Goal: Task Accomplishment & Management: Manage account settings

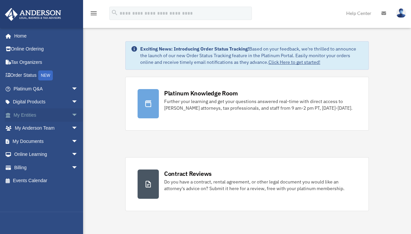
click at [71, 111] on span "arrow_drop_down" at bounding box center [77, 115] width 13 height 14
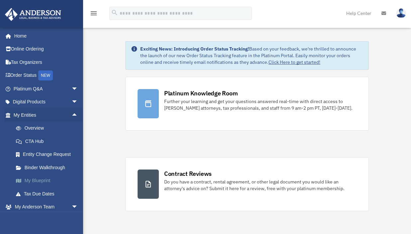
click at [36, 177] on link "My Blueprint" at bounding box center [48, 180] width 79 height 13
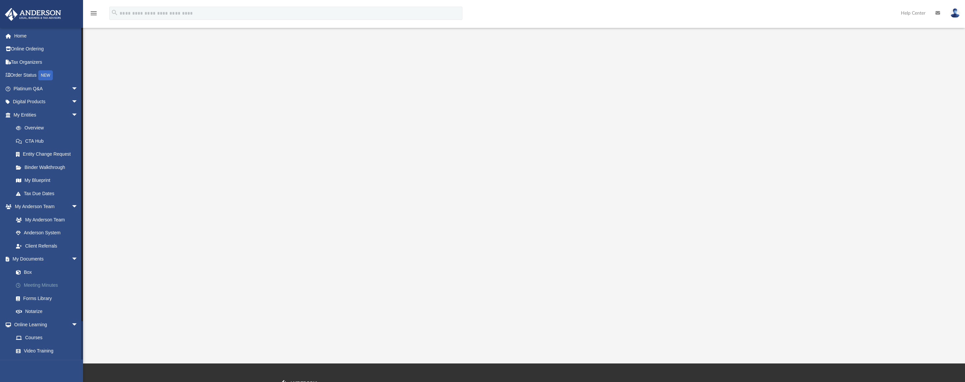
click at [36, 234] on link "Meeting Minutes" at bounding box center [48, 285] width 79 height 13
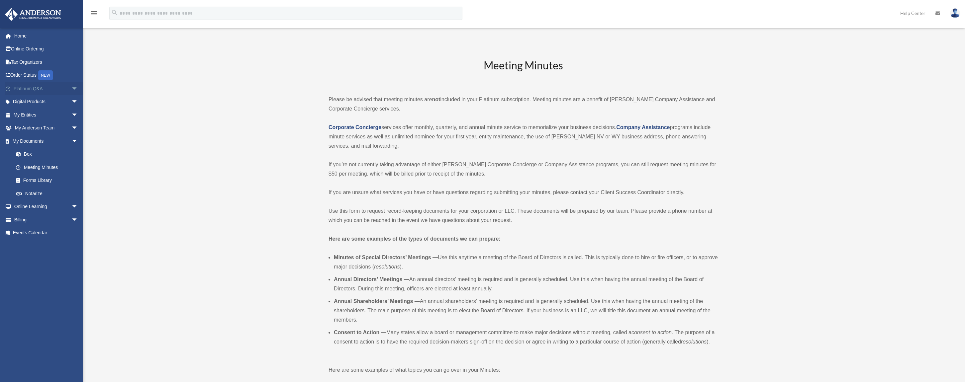
click at [57, 91] on link "Platinum Q&A arrow_drop_down" at bounding box center [46, 88] width 83 height 13
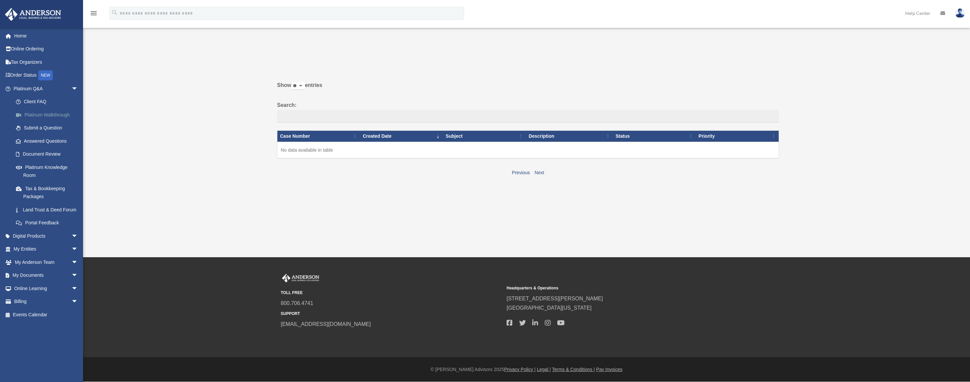
click at [44, 114] on link "Platinum Walkthrough" at bounding box center [48, 114] width 79 height 13
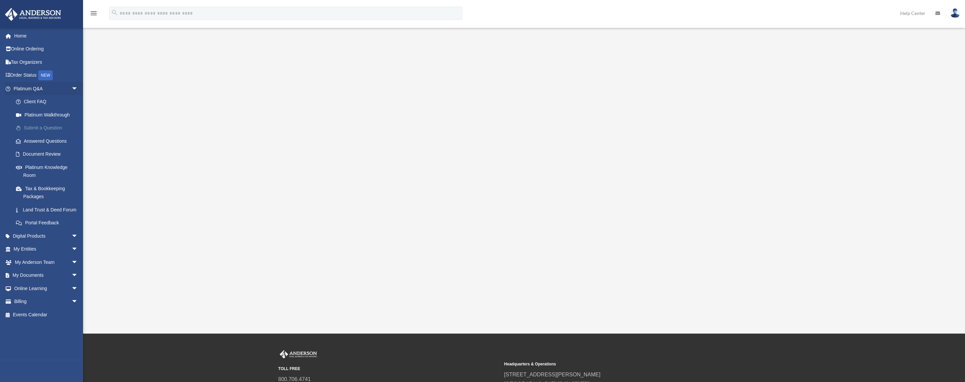
click at [42, 129] on link "Submit a Question" at bounding box center [48, 128] width 79 height 13
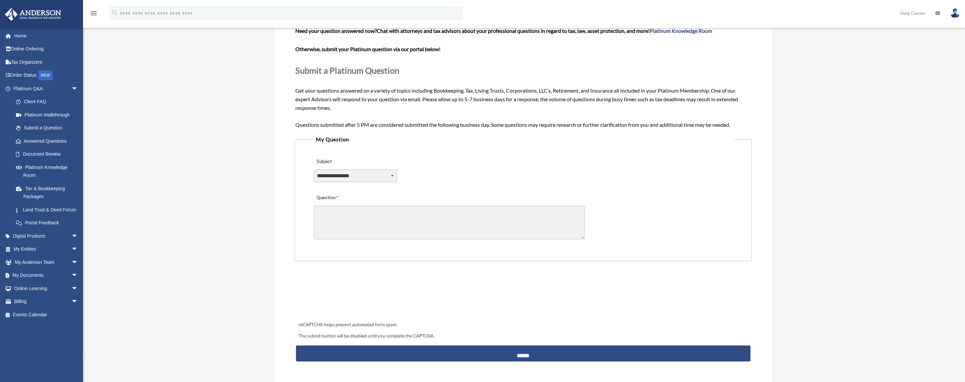
scroll to position [33, 0]
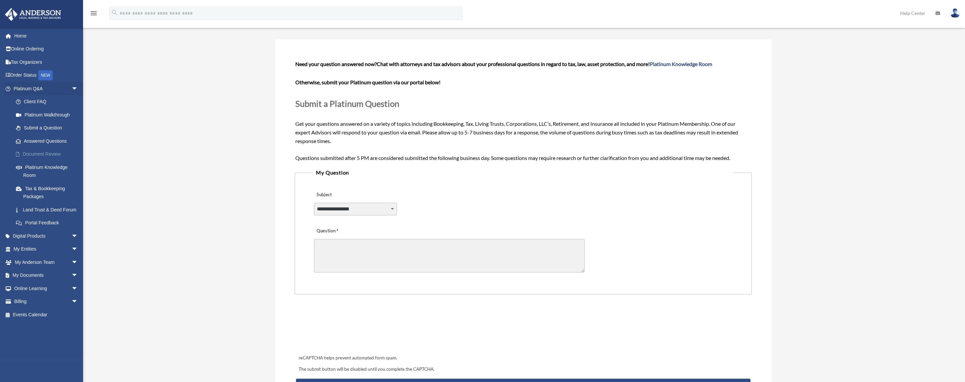
click at [35, 153] on link "Document Review" at bounding box center [48, 154] width 79 height 13
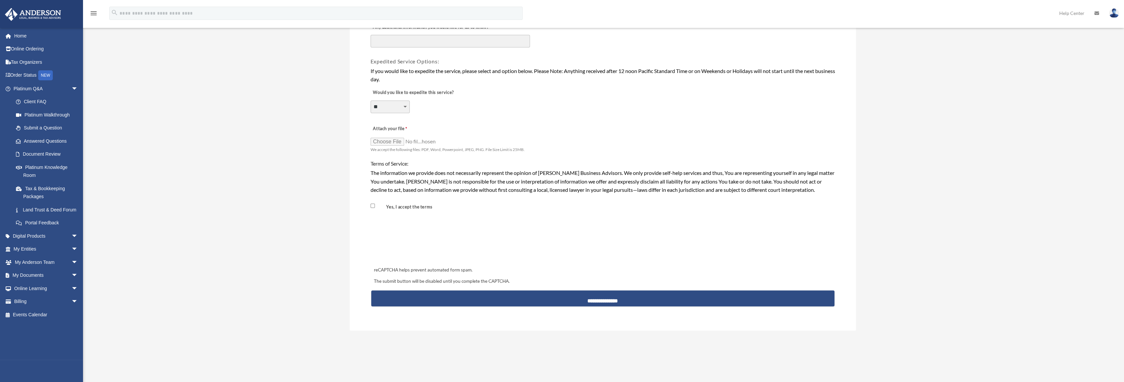
scroll to position [484, 0]
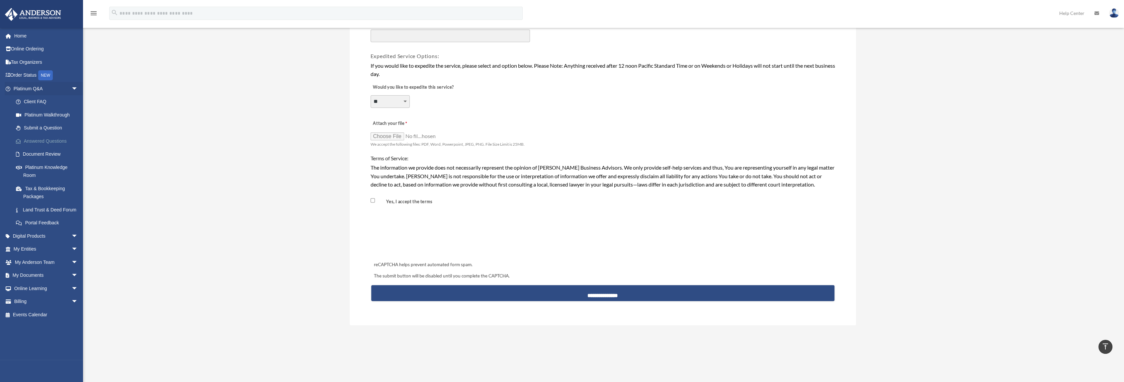
click at [40, 141] on link "Answered Questions" at bounding box center [48, 141] width 79 height 13
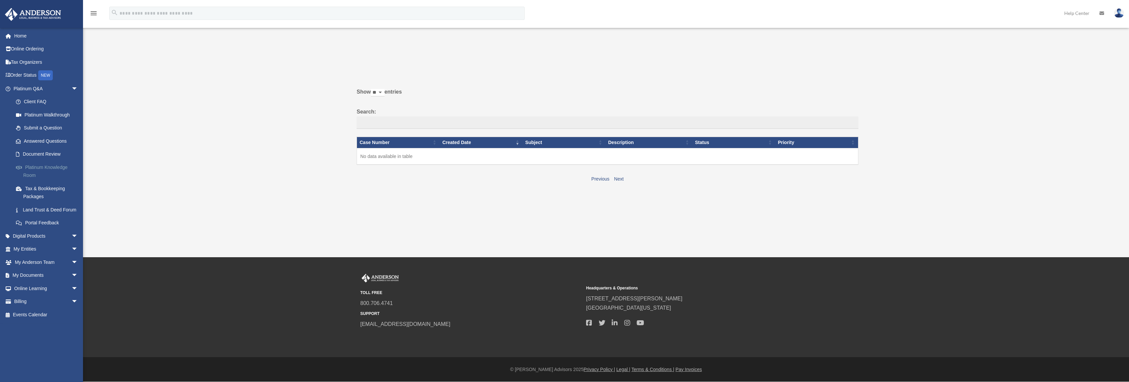
click at [49, 167] on link "Platinum Knowledge Room" at bounding box center [48, 171] width 79 height 21
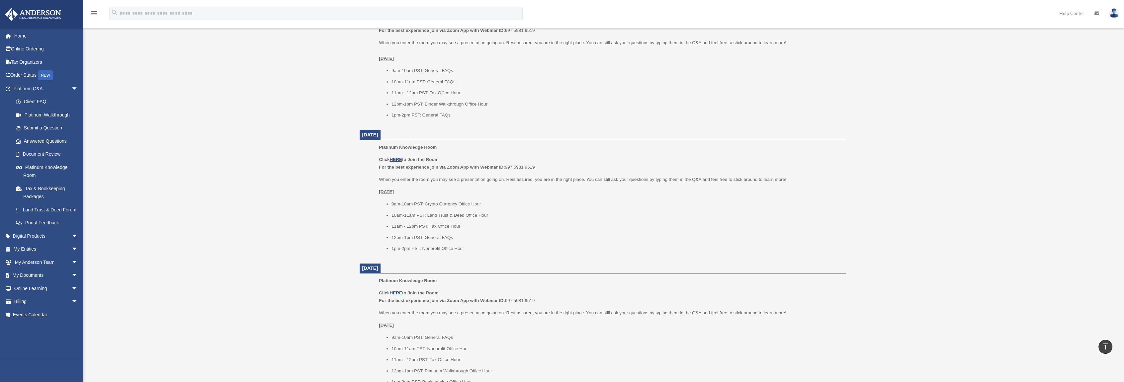
scroll to position [266, 0]
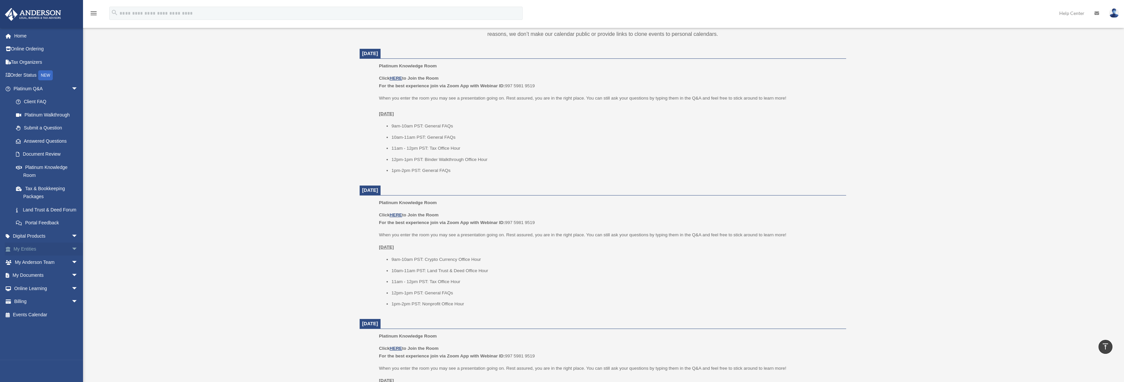
click at [24, 256] on link "My Entities arrow_drop_down" at bounding box center [46, 249] width 83 height 13
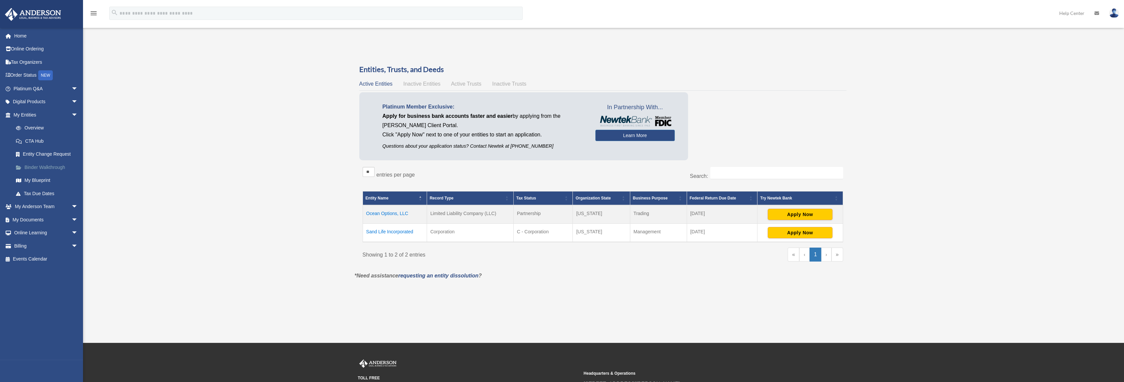
click at [41, 168] on link "Binder Walkthrough" at bounding box center [48, 167] width 79 height 13
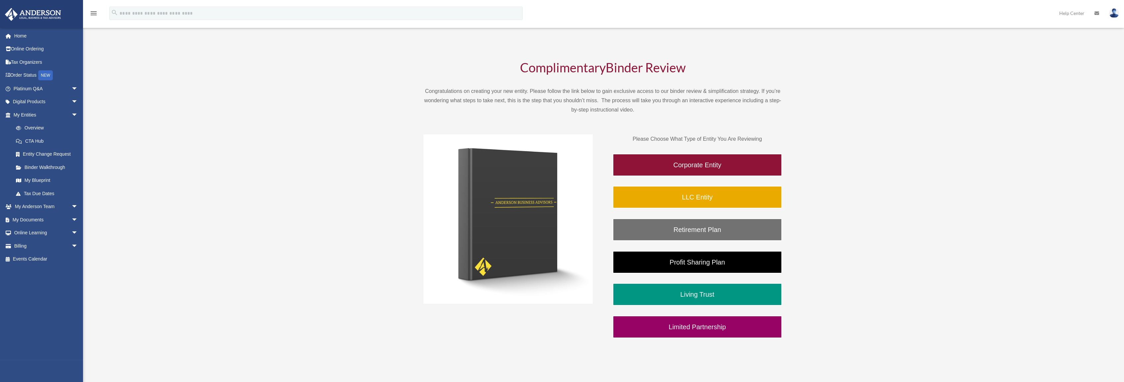
scroll to position [66, 0]
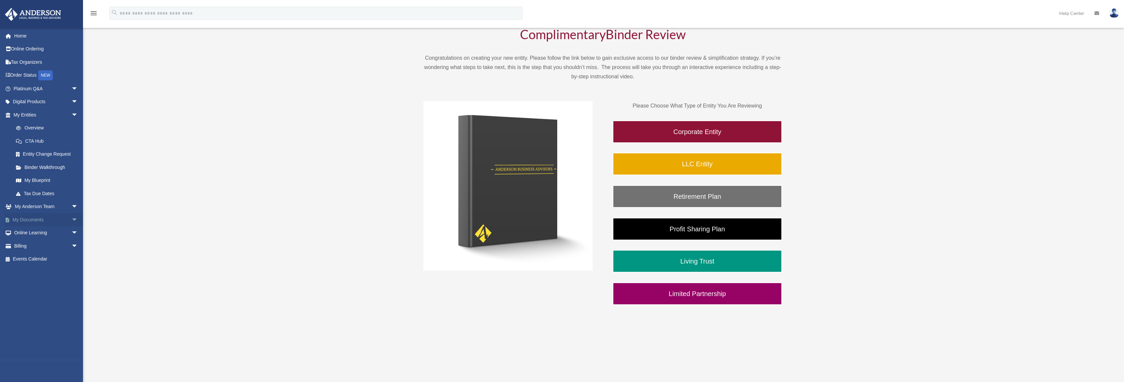
click at [38, 222] on link "My Documents arrow_drop_down" at bounding box center [46, 219] width 83 height 13
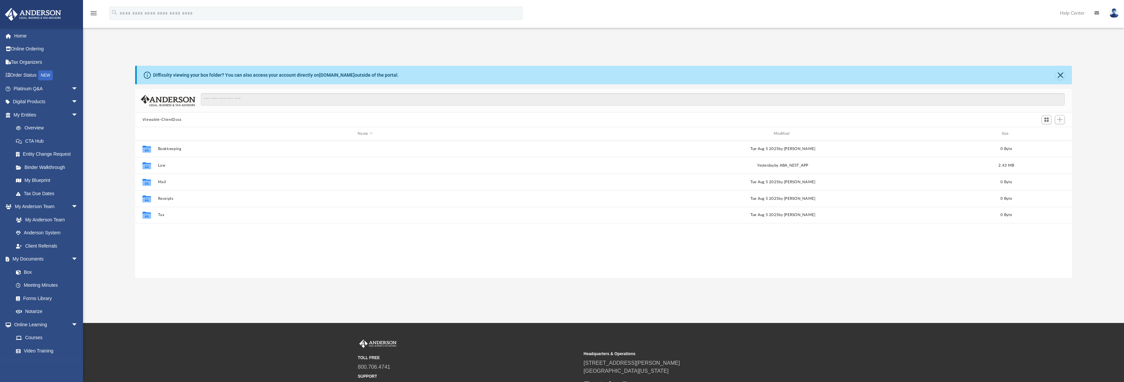
scroll to position [146, 932]
click at [32, 272] on link "Box" at bounding box center [48, 272] width 79 height 13
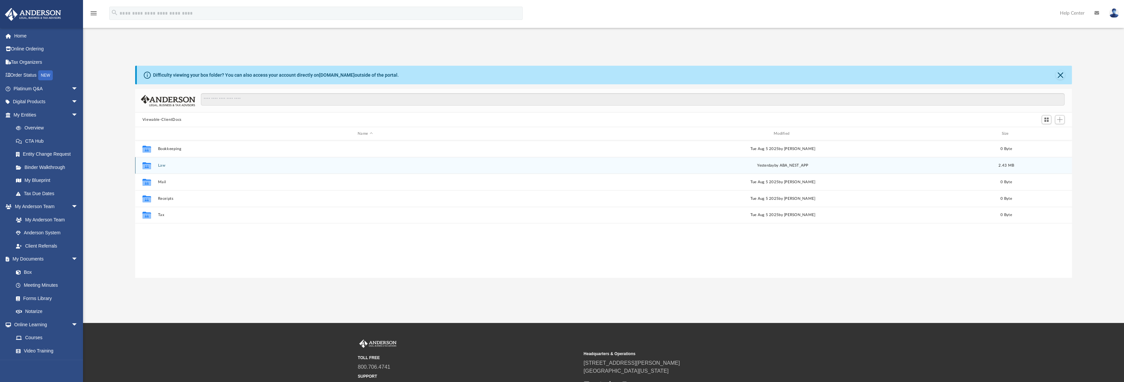
click at [166, 165] on button "Law" at bounding box center [365, 165] width 415 height 4
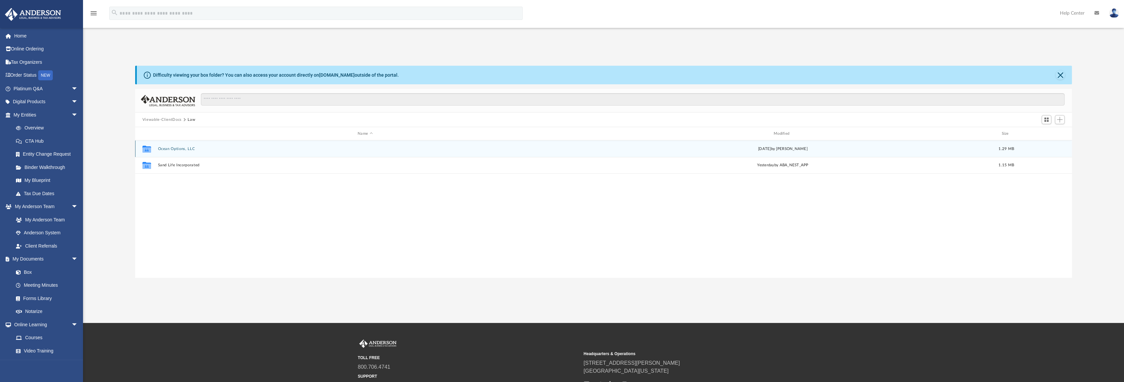
click at [189, 148] on button "Ocean Options, LLC" at bounding box center [365, 149] width 415 height 4
click at [168, 147] on button "Initial Docs" at bounding box center [365, 148] width 415 height 4
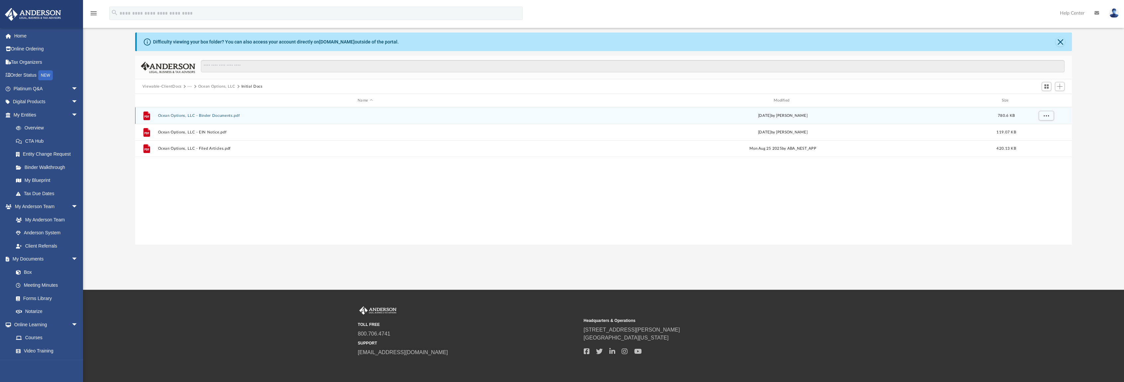
scroll to position [59, 0]
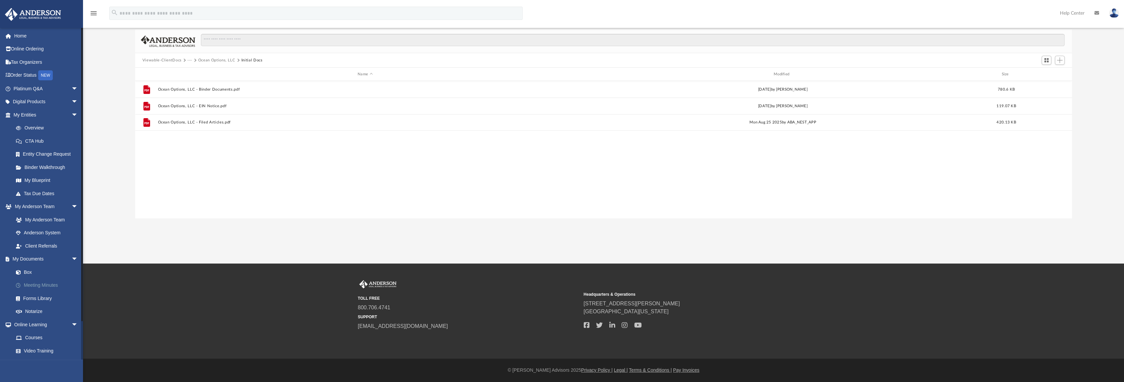
click at [54, 286] on link "Meeting Minutes" at bounding box center [48, 285] width 79 height 13
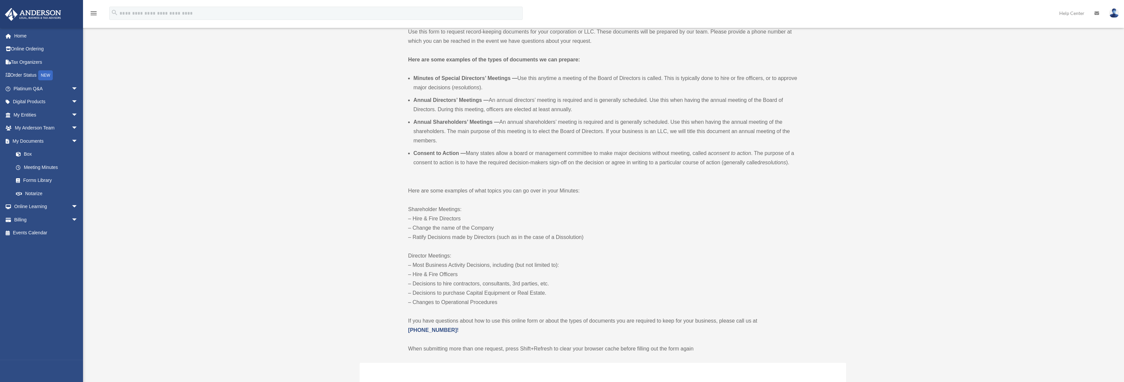
scroll to position [199, 0]
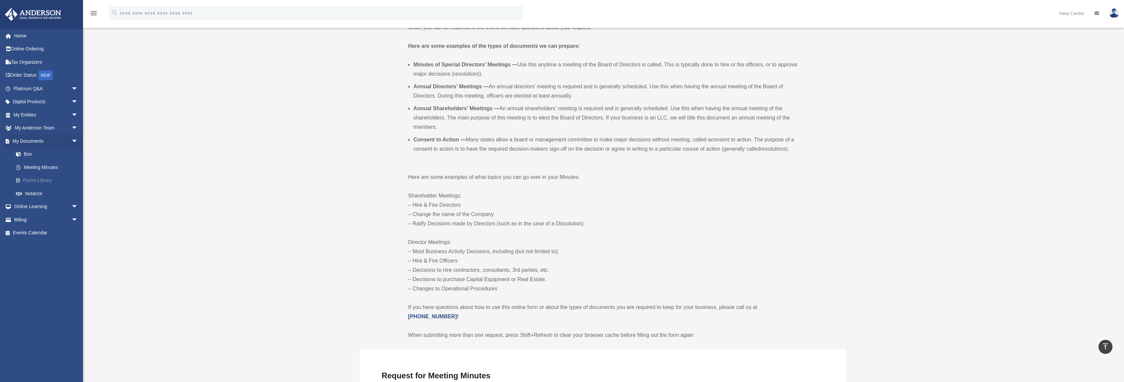
click at [44, 180] on link "Forms Library" at bounding box center [48, 180] width 79 height 13
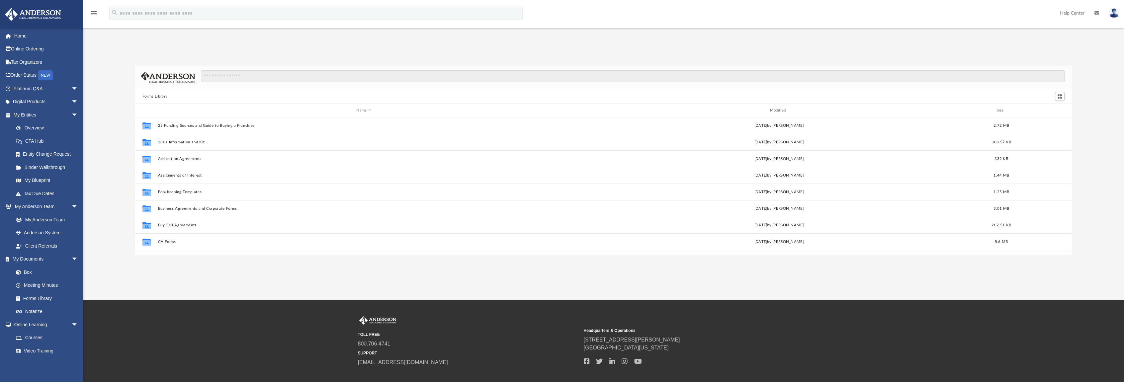
scroll to position [146, 932]
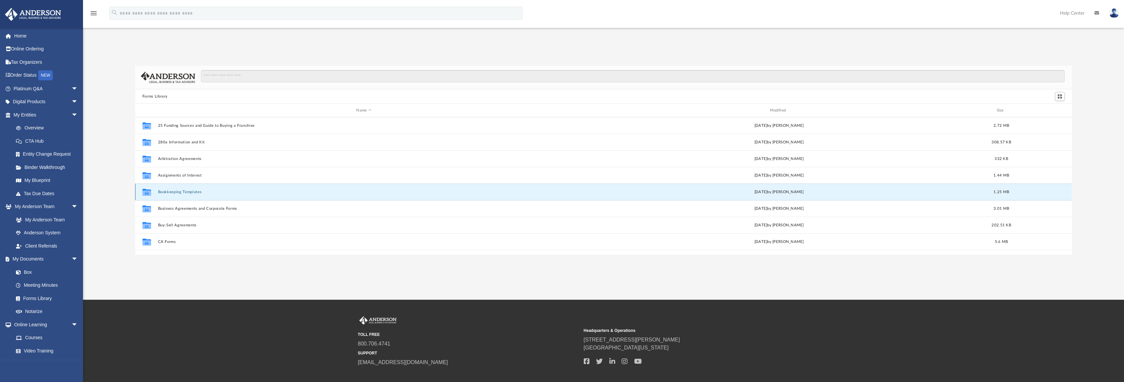
click at [177, 190] on button "Bookkeeping Templates" at bounding box center [364, 192] width 412 height 4
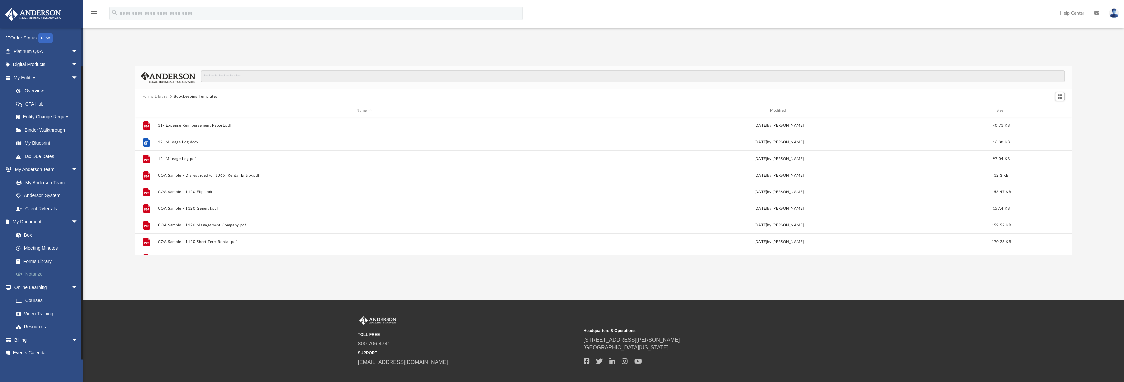
scroll to position [39, 0]
click at [27, 338] on link "Billing arrow_drop_down" at bounding box center [46, 338] width 83 height 13
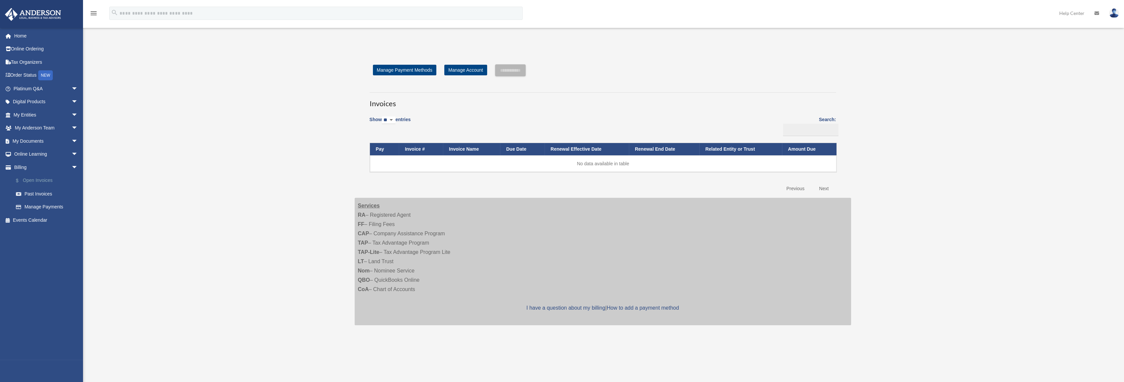
click at [40, 179] on link "$ Open Invoices" at bounding box center [48, 181] width 79 height 14
click at [44, 207] on link "Manage Payments" at bounding box center [48, 207] width 79 height 13
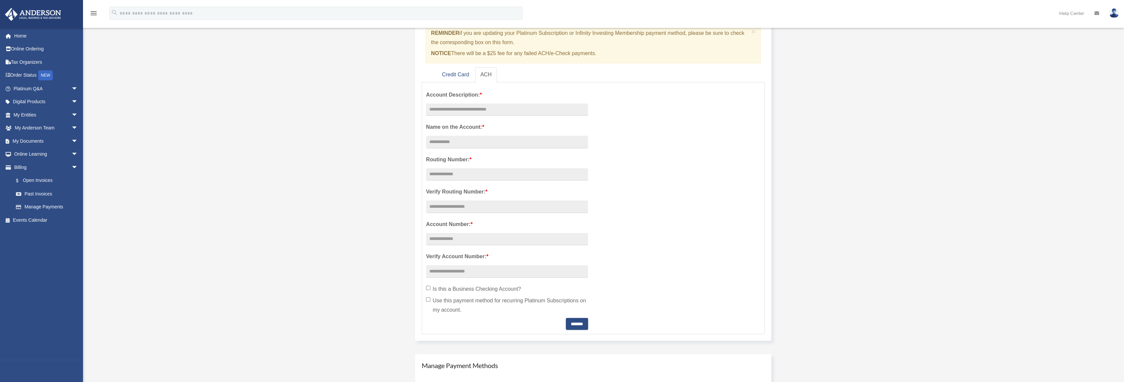
scroll to position [100, 0]
